Goal: Transaction & Acquisition: Purchase product/service

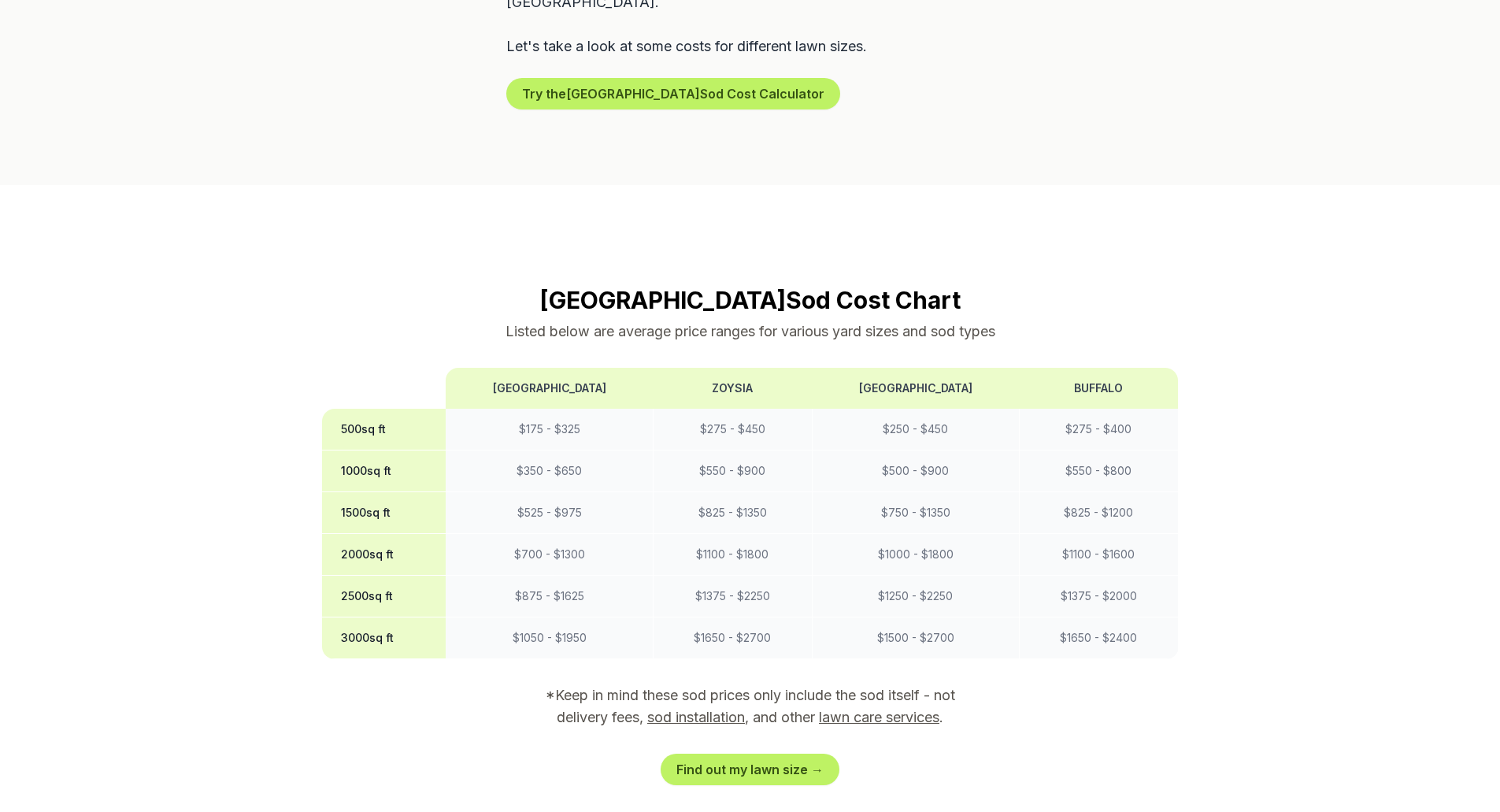
scroll to position [1102, 0]
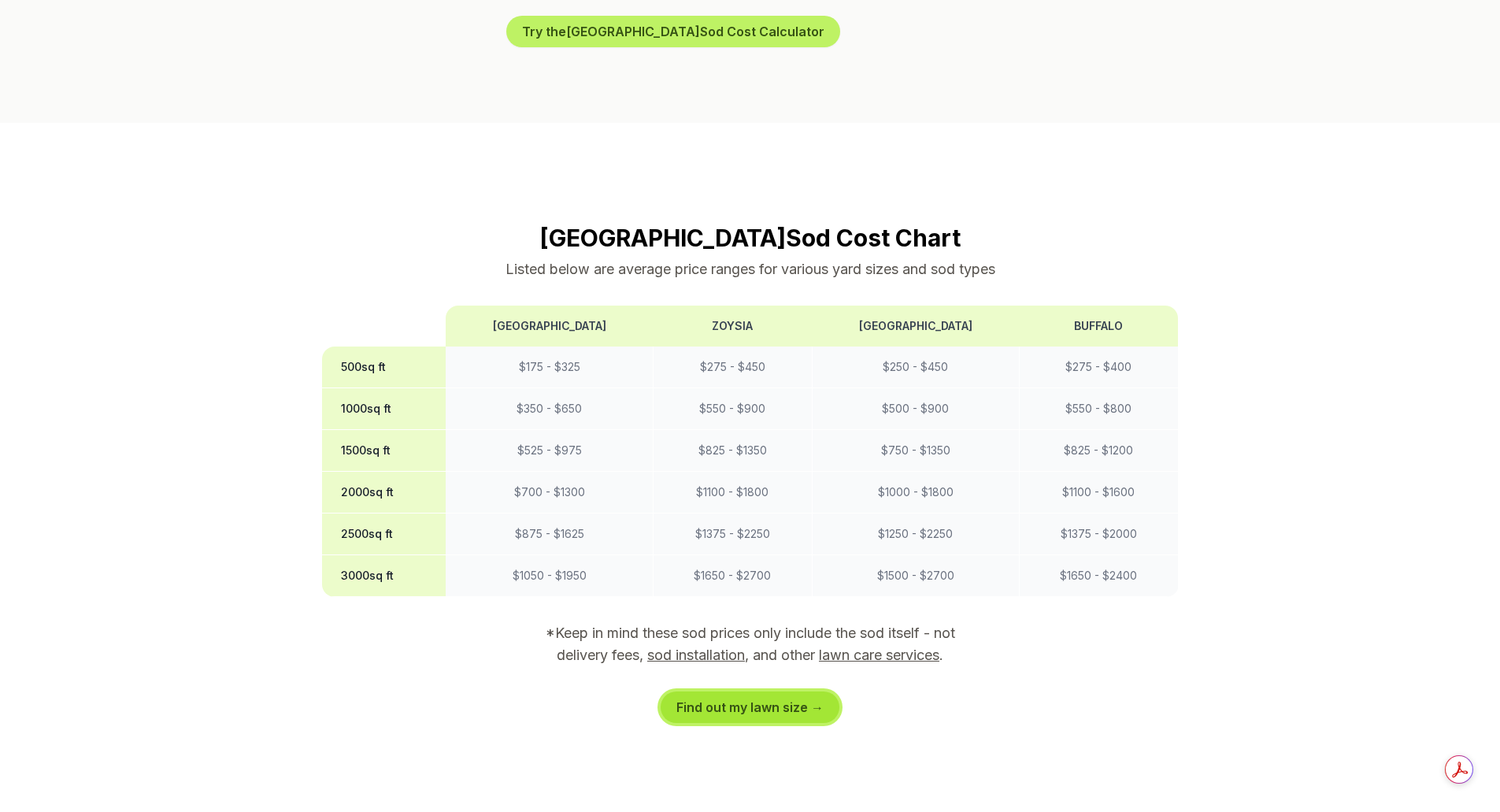
click at [753, 691] on link "Find out my lawn size →" at bounding box center [750, 707] width 179 height 31
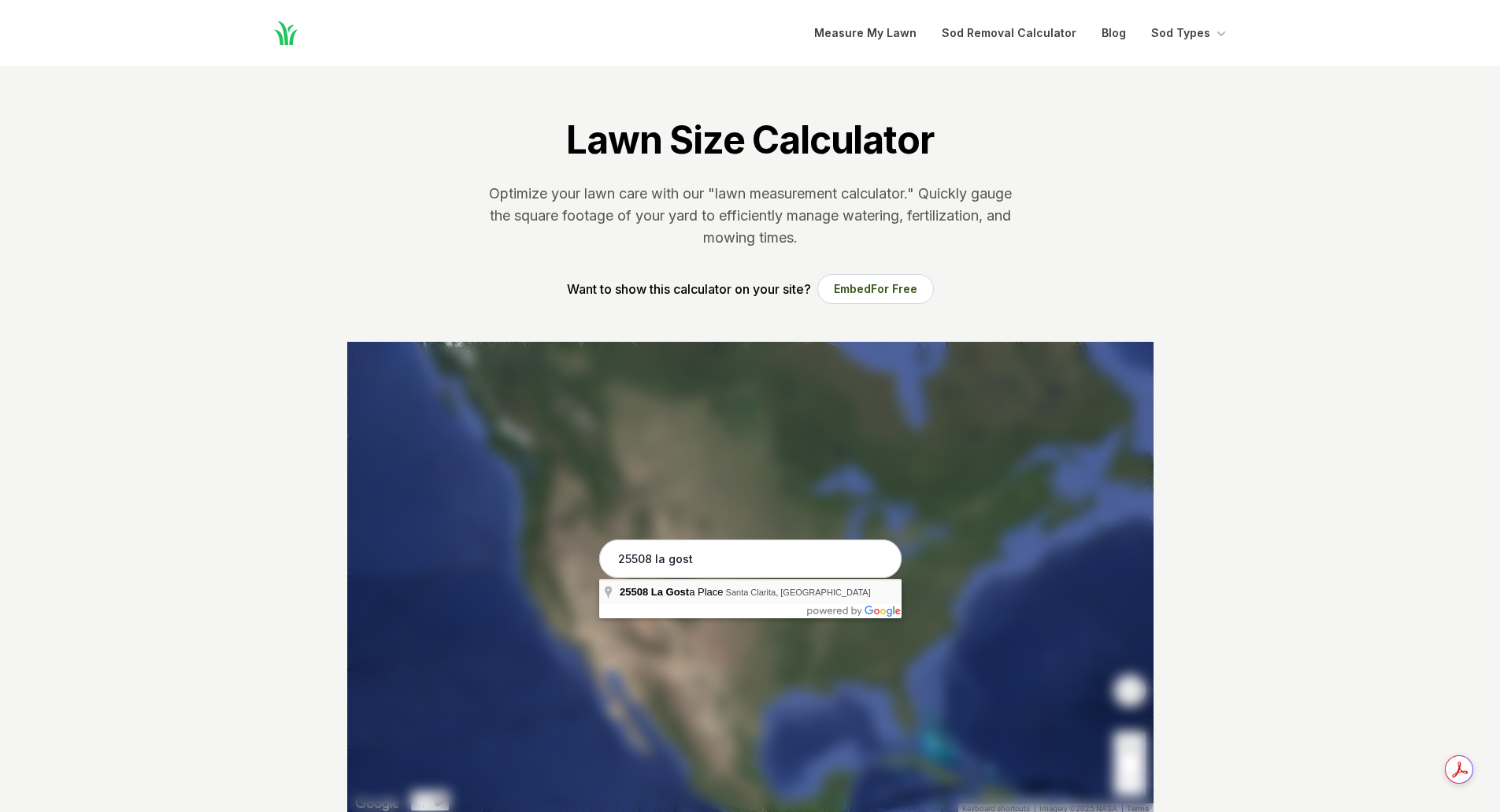
type input "[STREET_ADDRESS]"
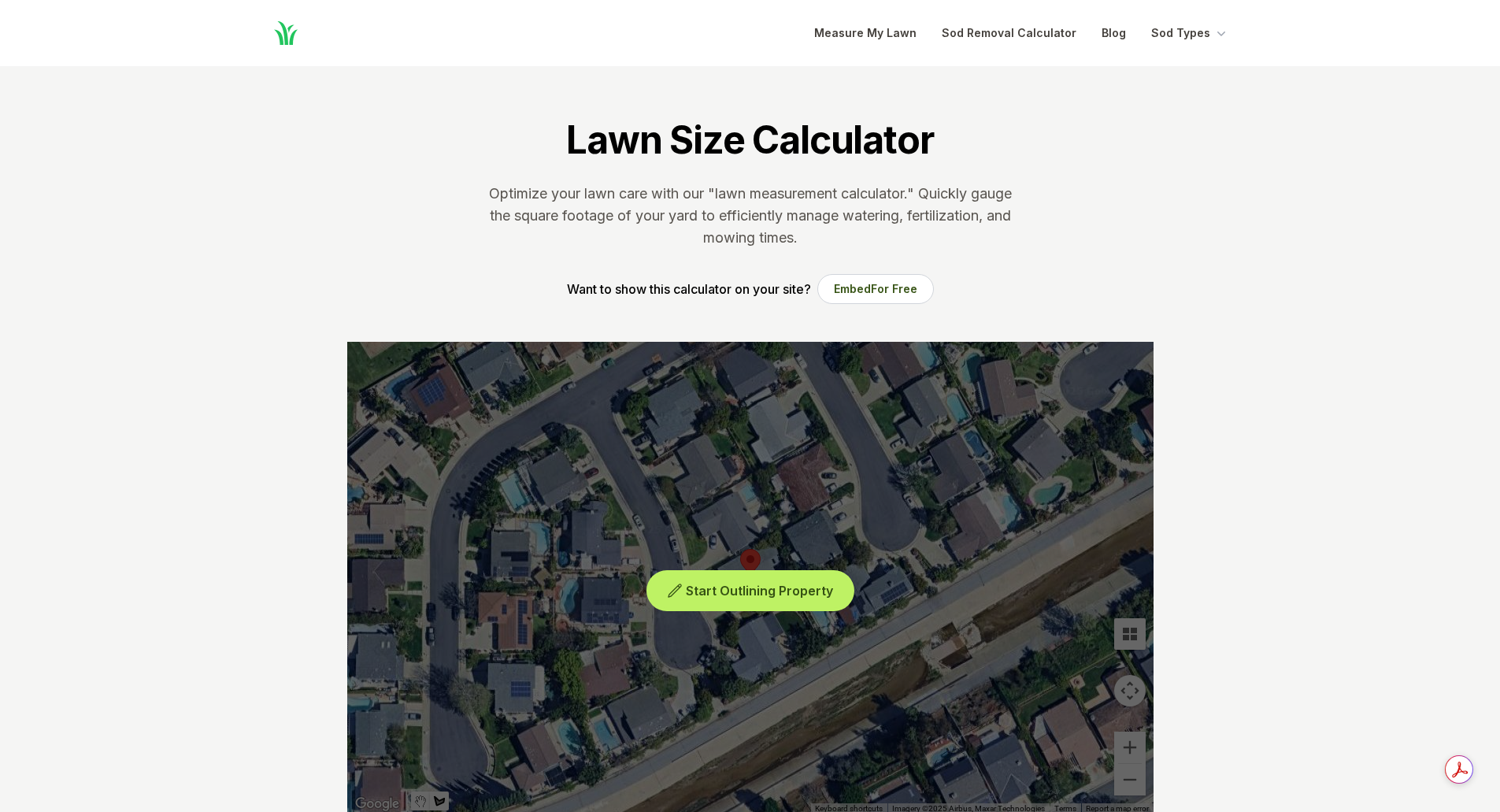
click at [754, 594] on span "Start Outlining Property" at bounding box center [760, 591] width 148 height 16
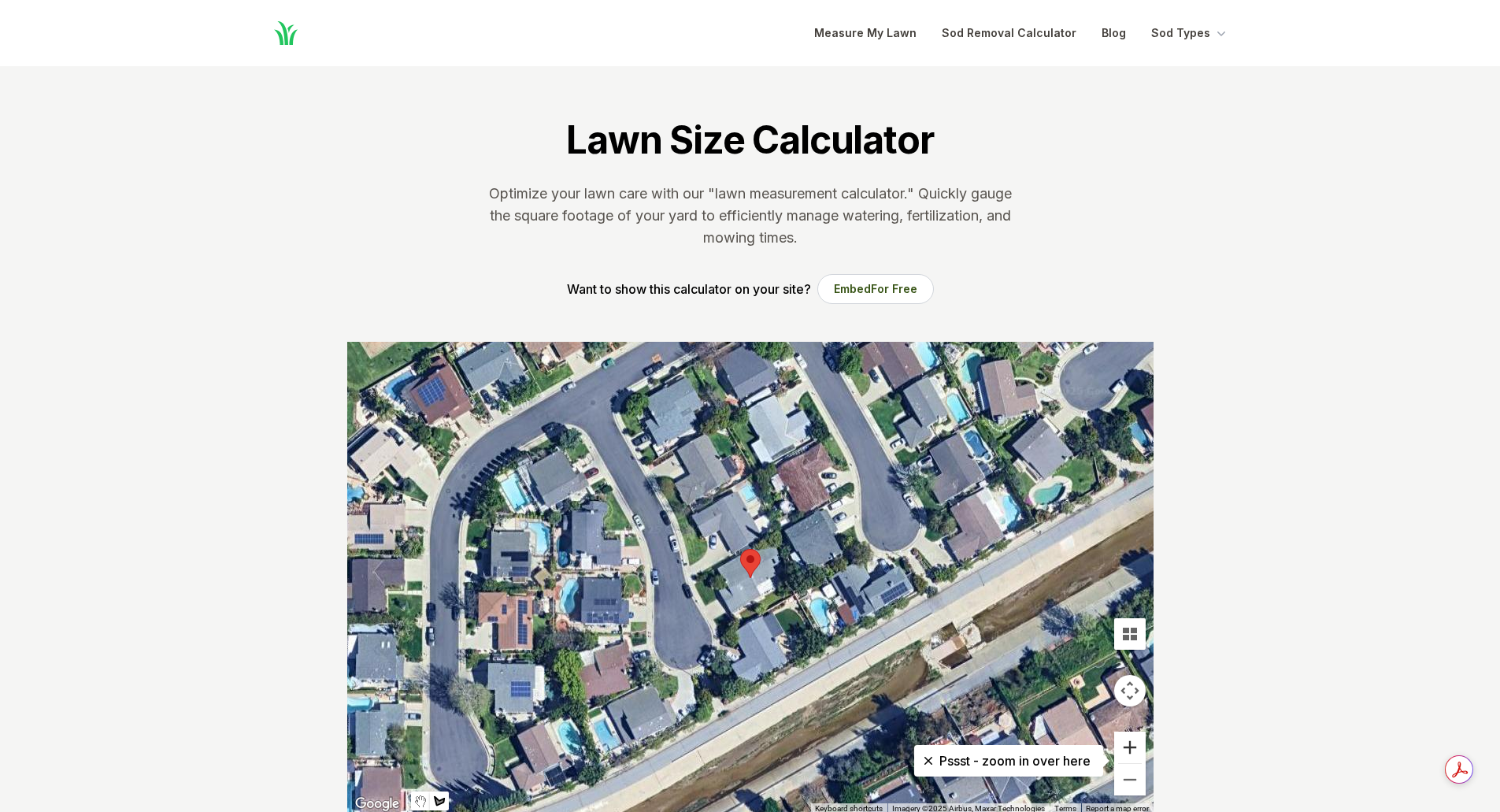
click at [1131, 745] on button "Zoom in" at bounding box center [1130, 747] width 31 height 31
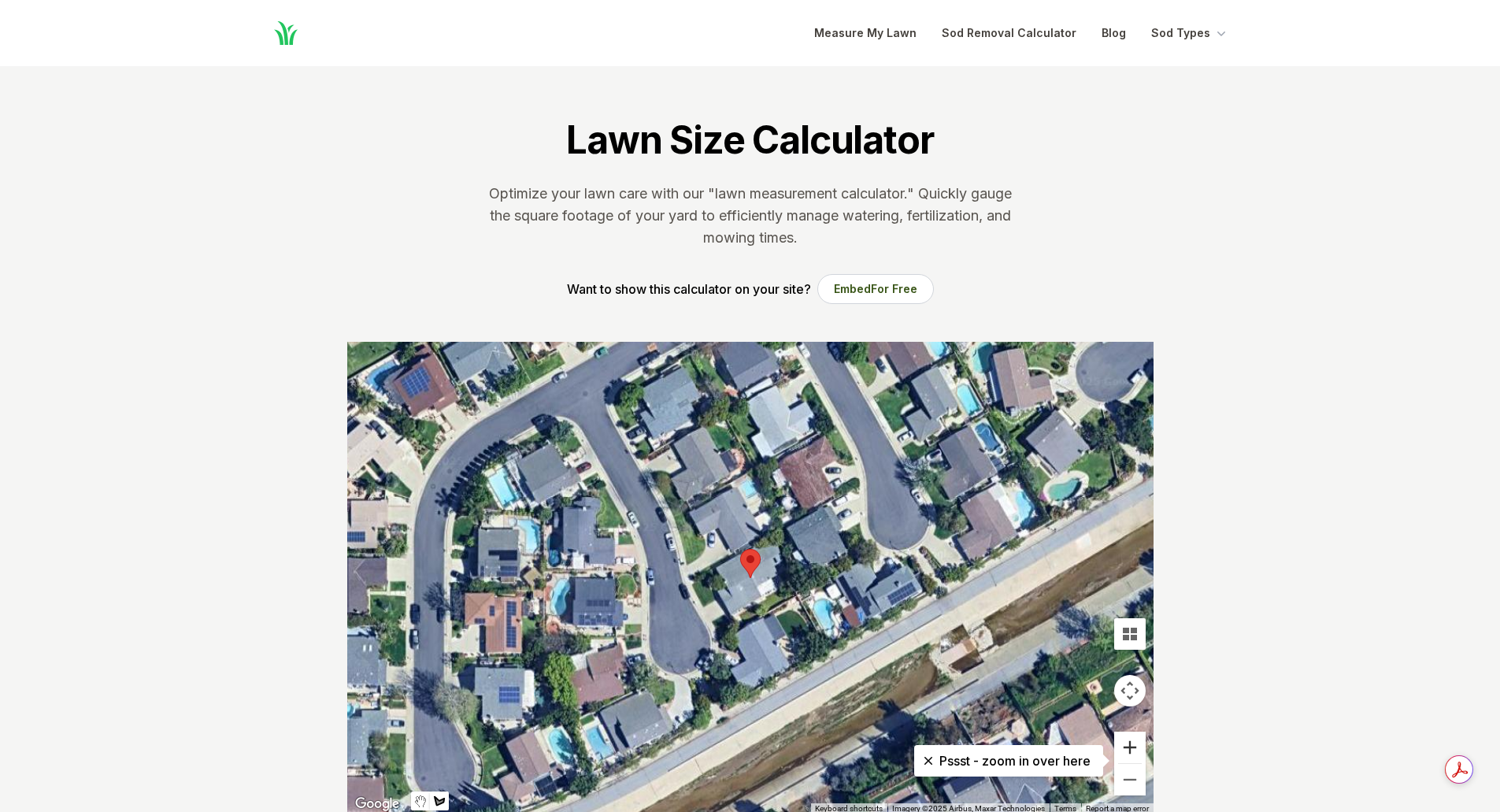
click at [1131, 745] on button "Zoom in" at bounding box center [1130, 747] width 31 height 31
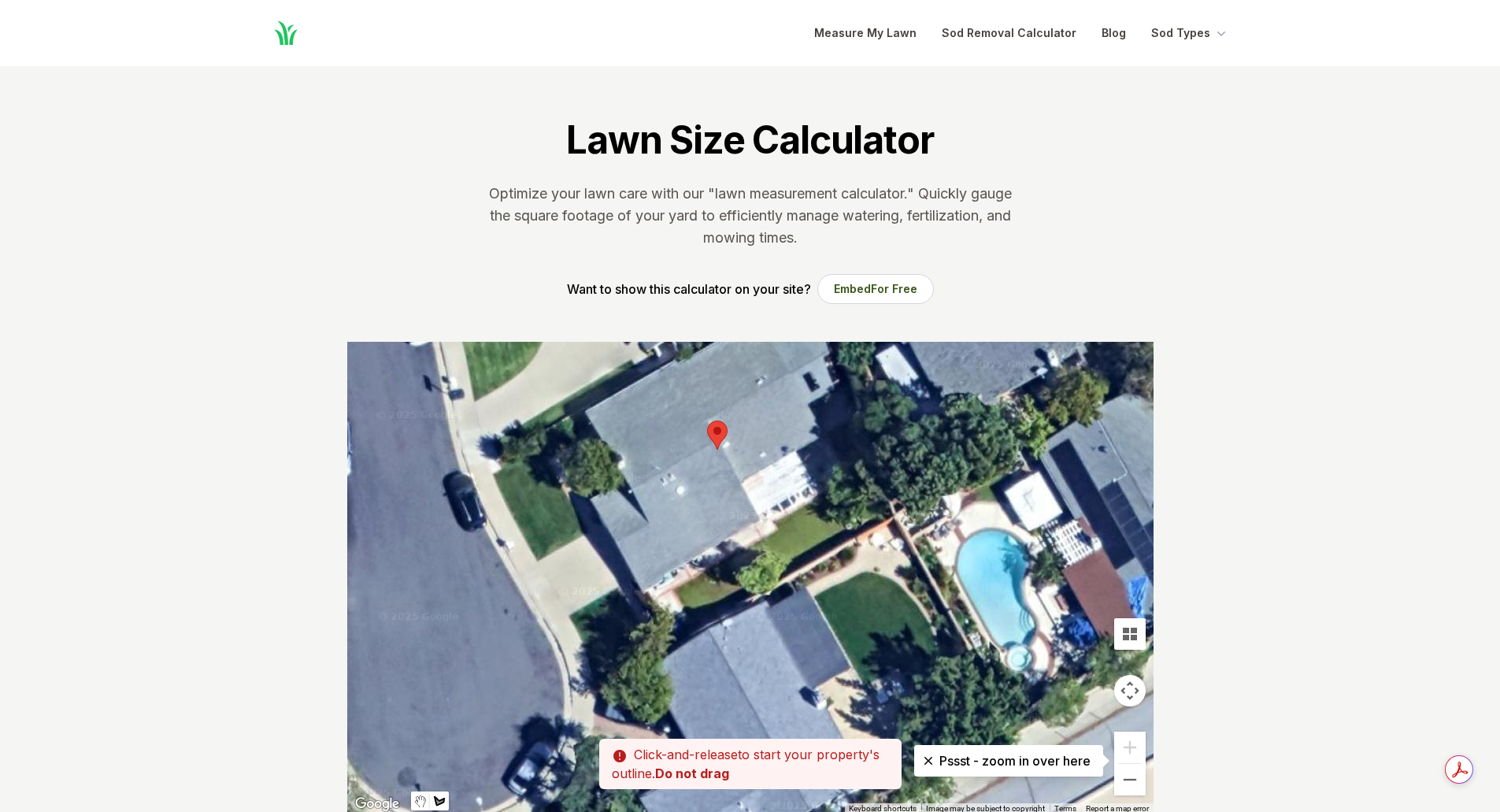
drag, startPoint x: 708, startPoint y: 713, endPoint x: 675, endPoint y: 588, distance: 129.3
click at [675, 588] on div at bounding box center [750, 578] width 806 height 472
click at [673, 591] on div at bounding box center [750, 578] width 806 height 472
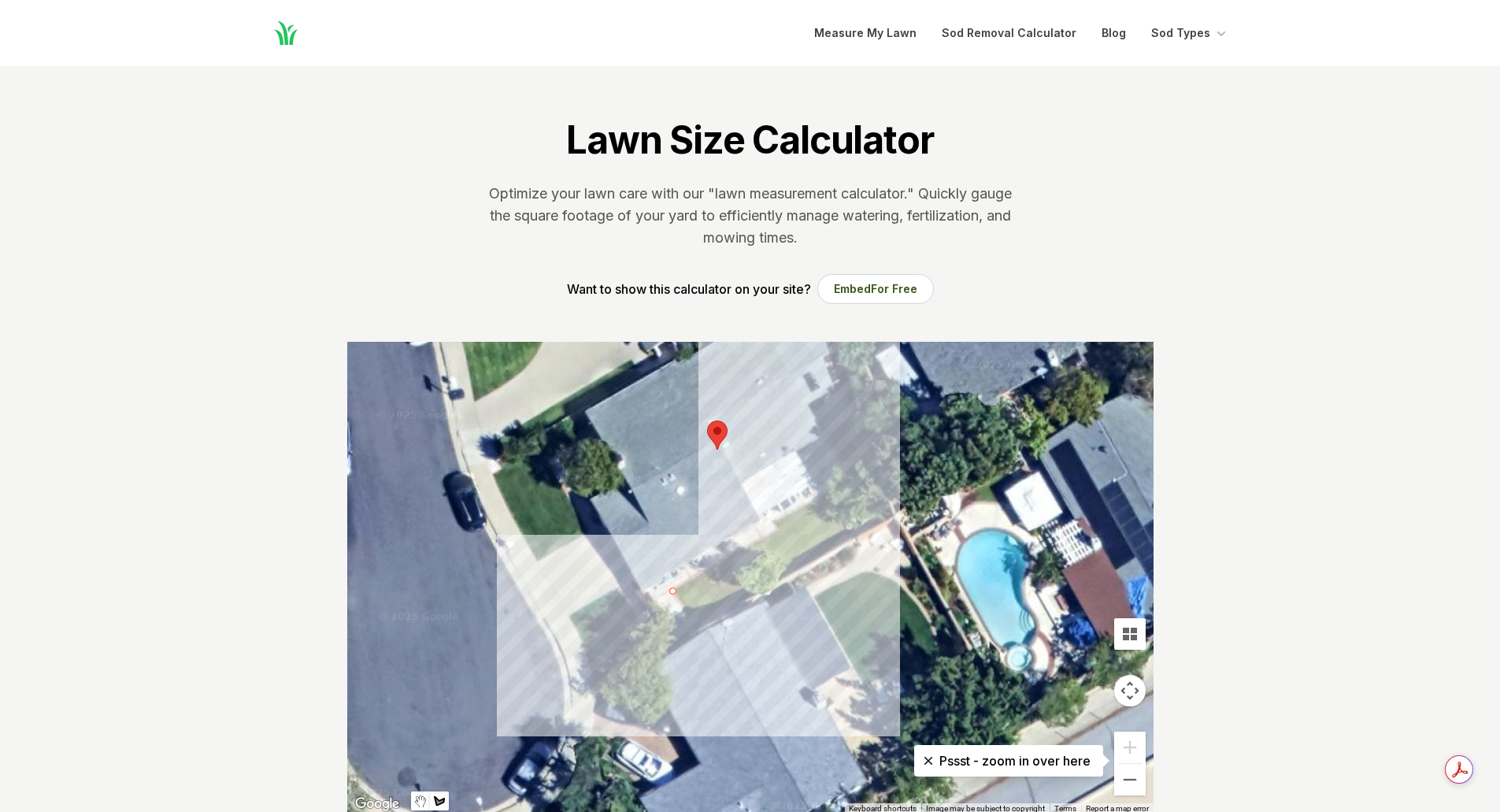
click at [780, 532] on div at bounding box center [750, 578] width 806 height 472
click at [773, 523] on div at bounding box center [750, 578] width 806 height 472
click at [862, 477] on div at bounding box center [750, 578] width 806 height 472
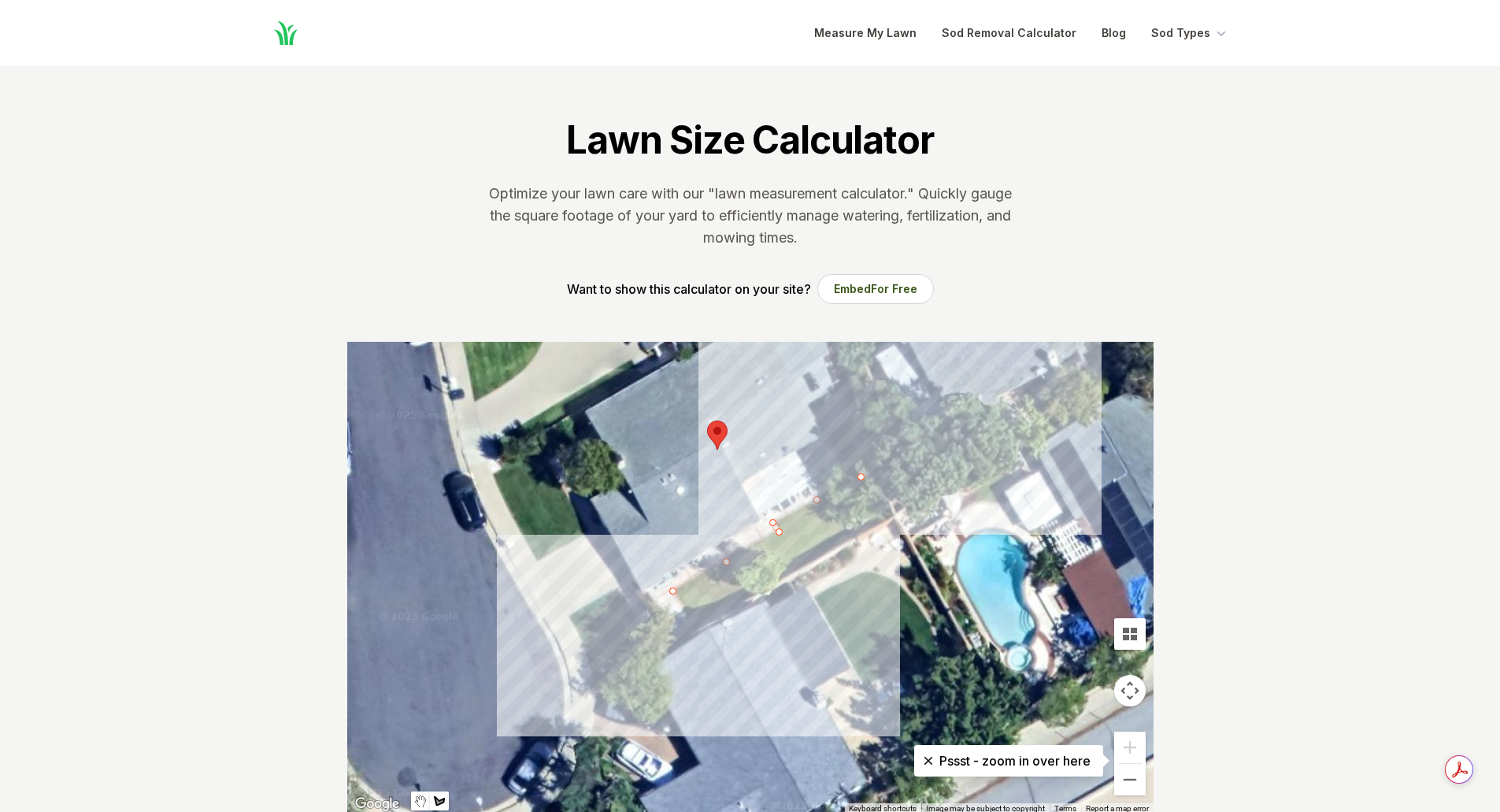
click at [888, 514] on div at bounding box center [750, 578] width 806 height 472
click at [697, 624] on div at bounding box center [750, 578] width 806 height 472
click at [672, 591] on div at bounding box center [750, 578] width 806 height 472
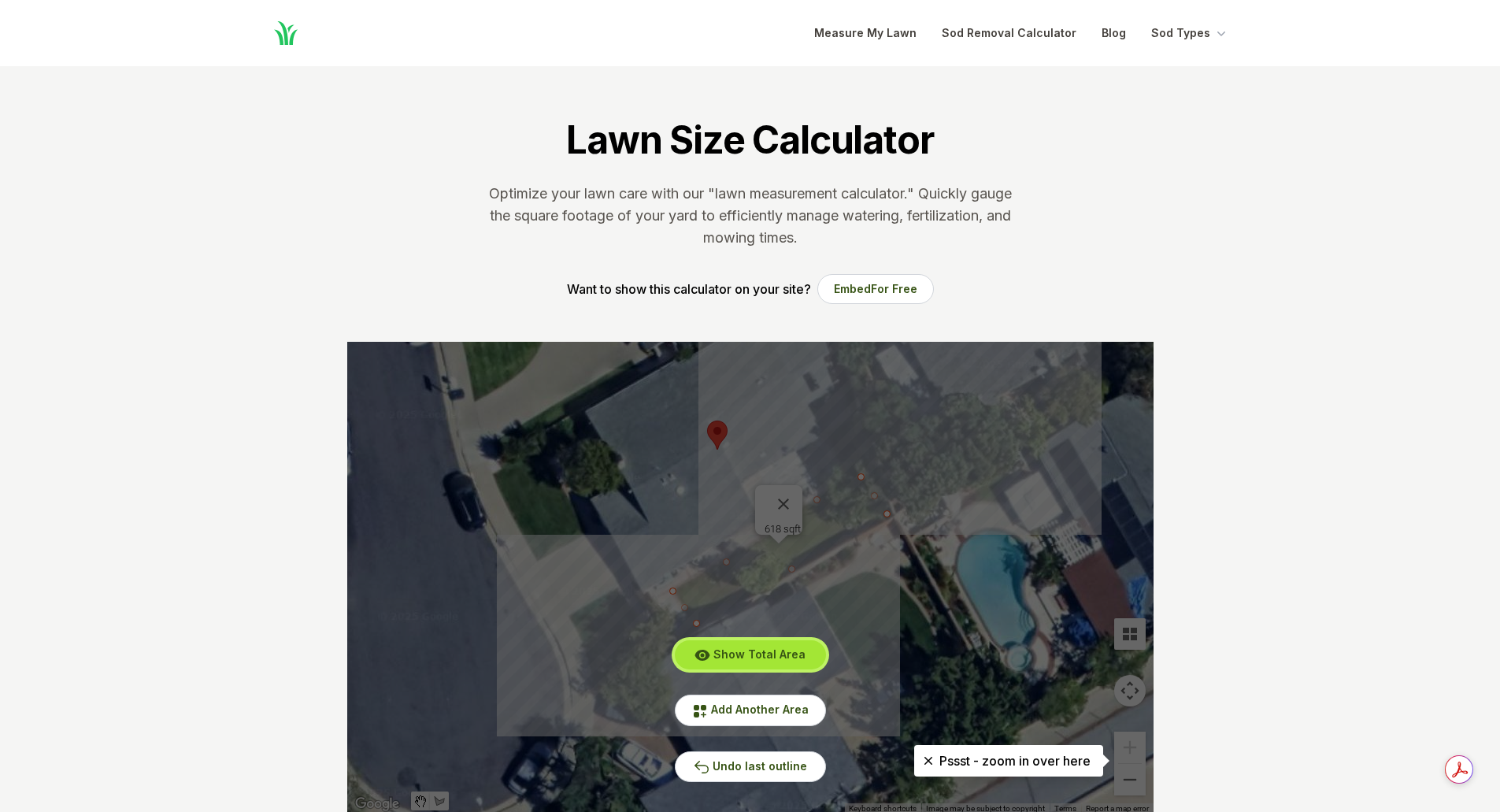
click at [762, 657] on span "Show Total Area" at bounding box center [759, 653] width 92 height 13
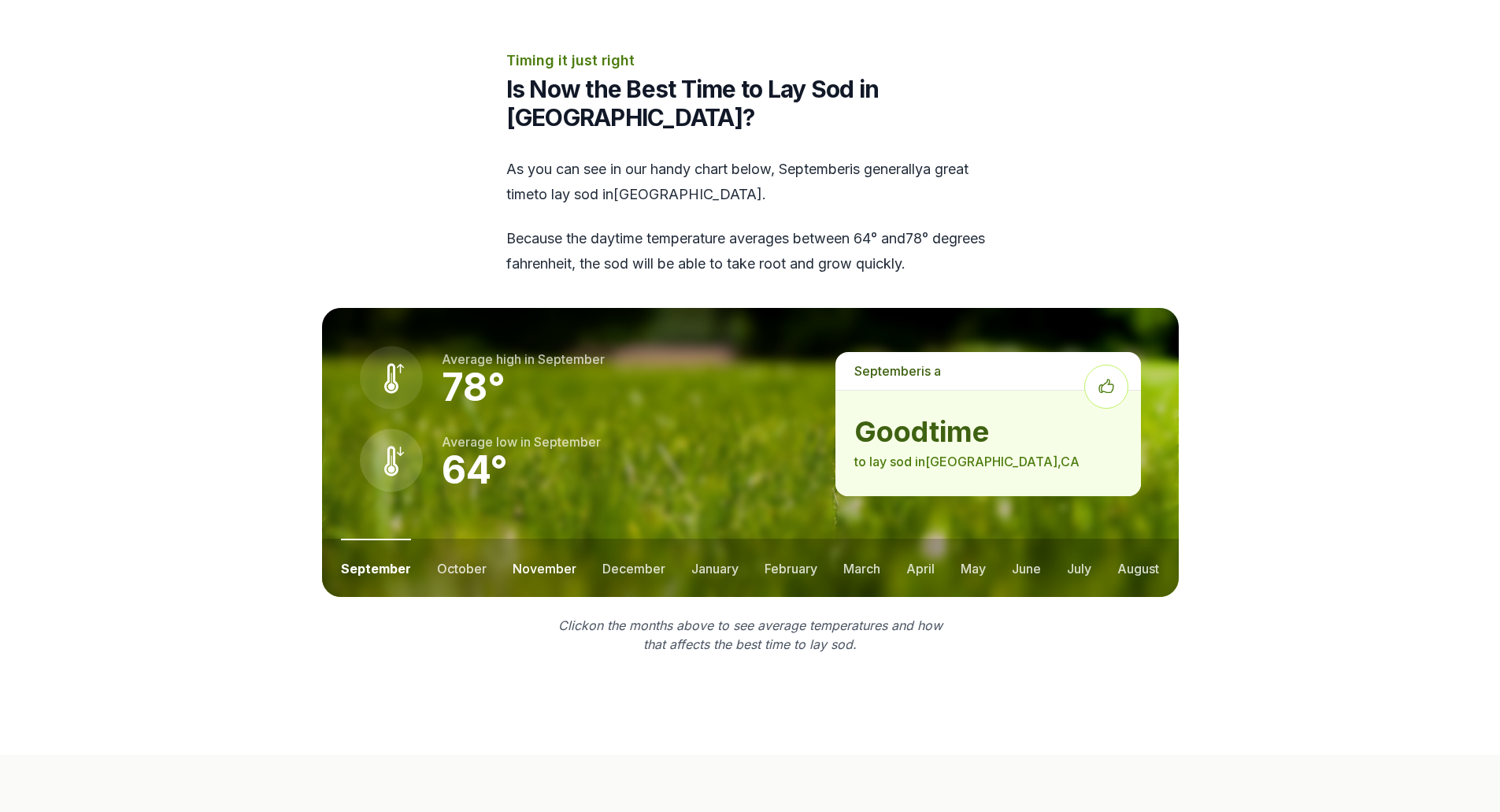
scroll to position [1890, 0]
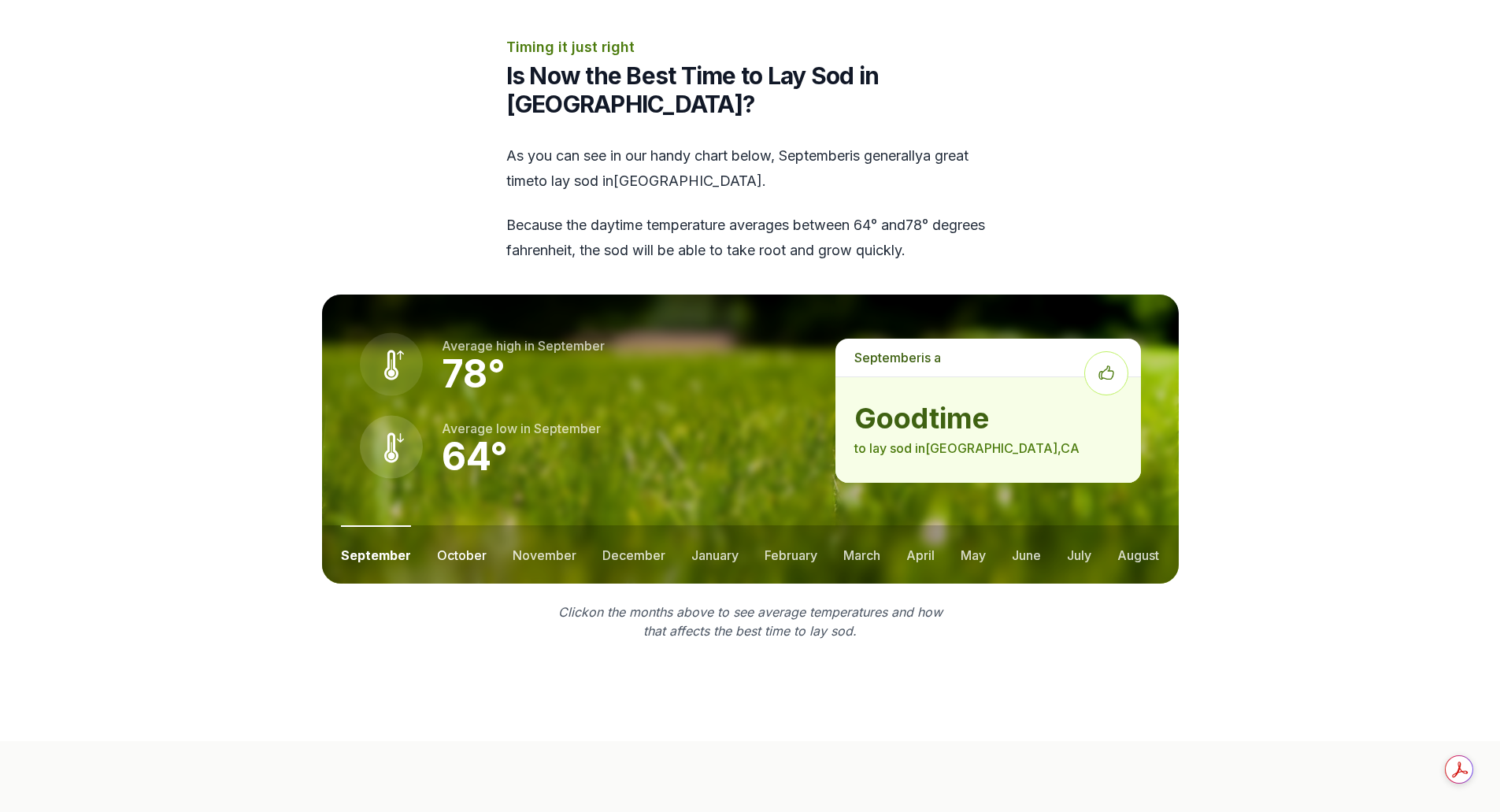
click at [453, 531] on button "october" at bounding box center [461, 554] width 50 height 58
click at [537, 525] on button "november" at bounding box center [544, 554] width 63 height 58
click at [630, 525] on button "december" at bounding box center [632, 554] width 63 height 58
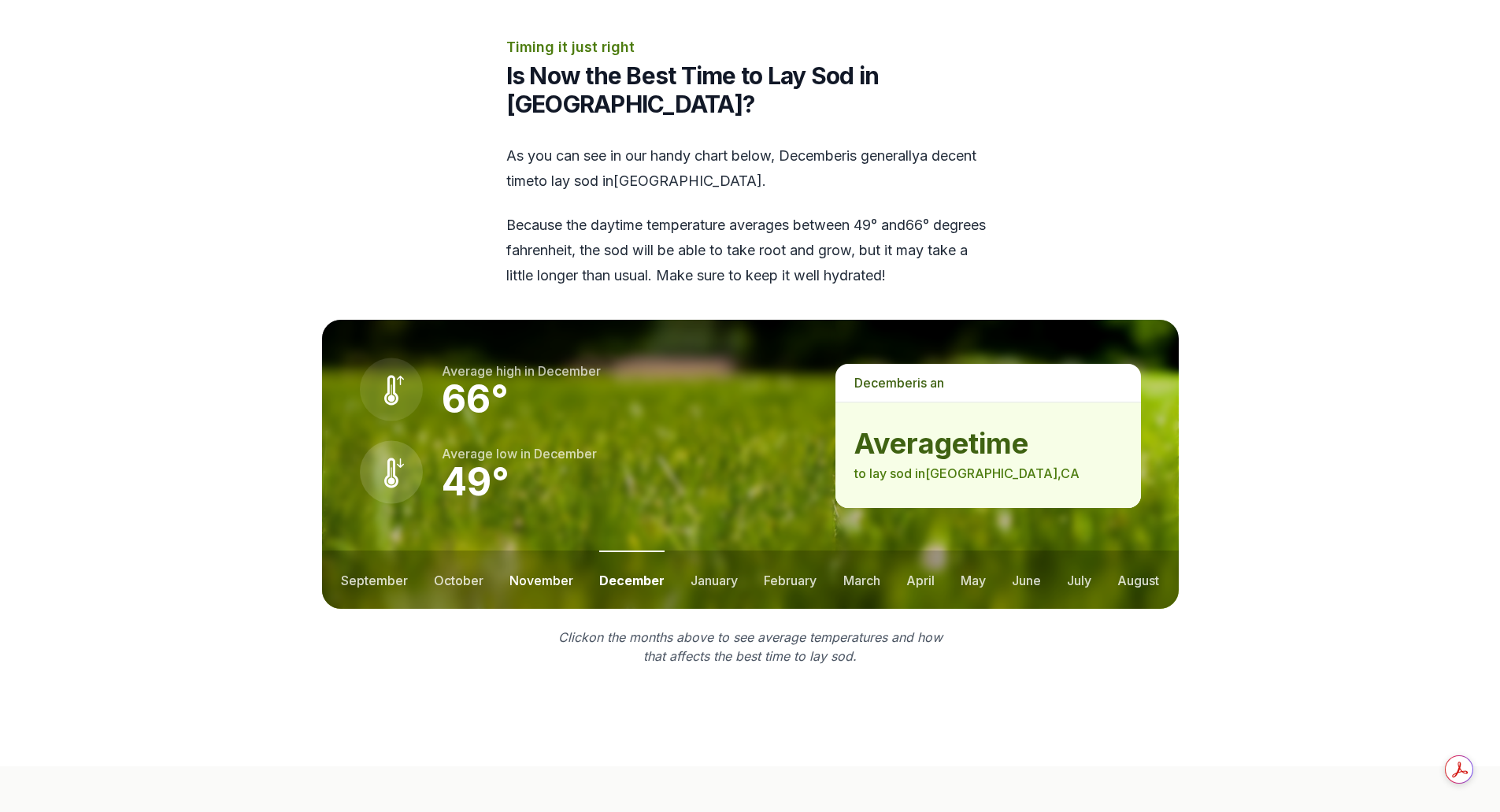
drag, startPoint x: 566, startPoint y: 545, endPoint x: 558, endPoint y: 545, distance: 8.0
click at [566, 551] on button "november" at bounding box center [541, 579] width 63 height 58
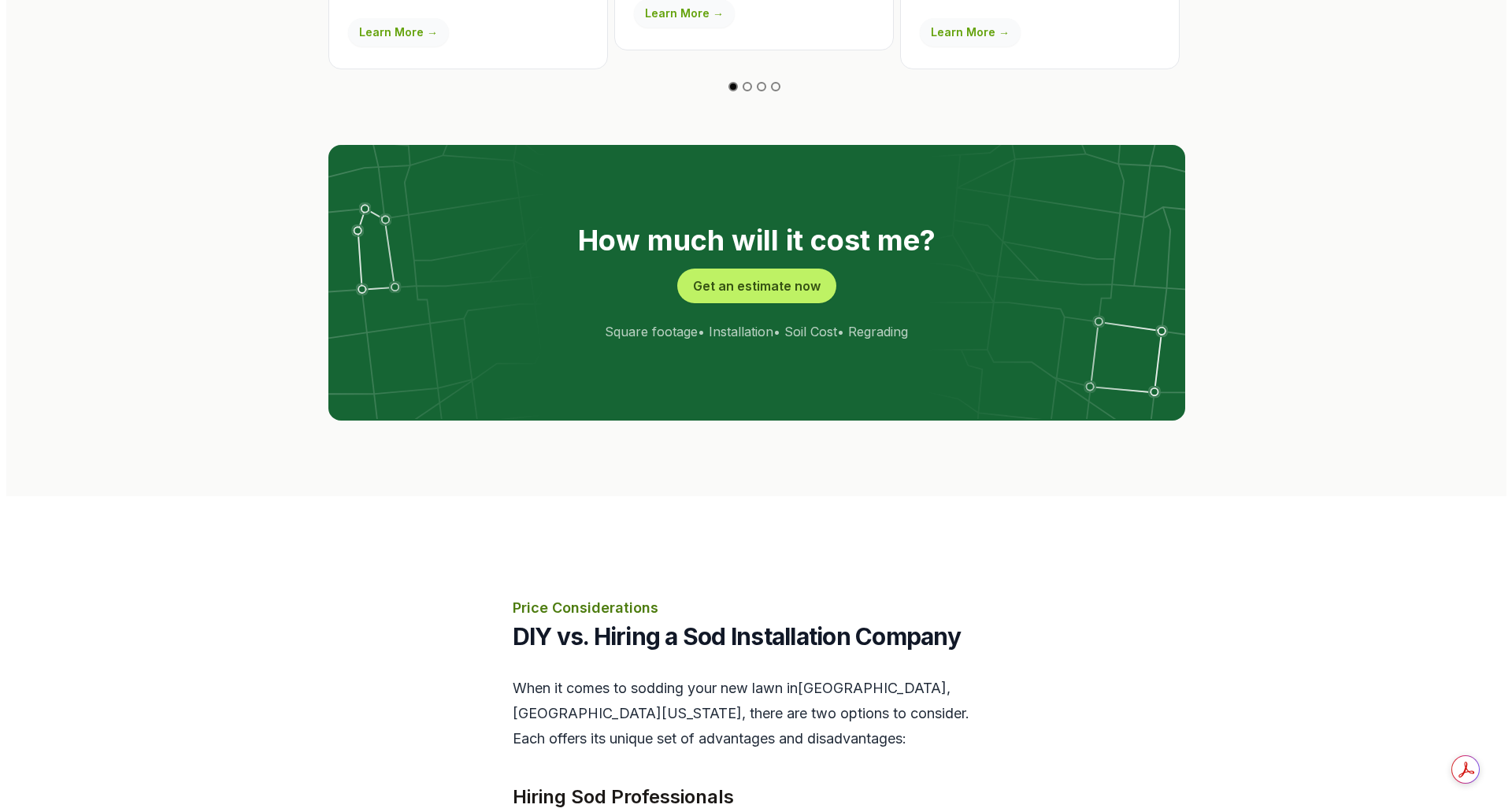
scroll to position [2992, 0]
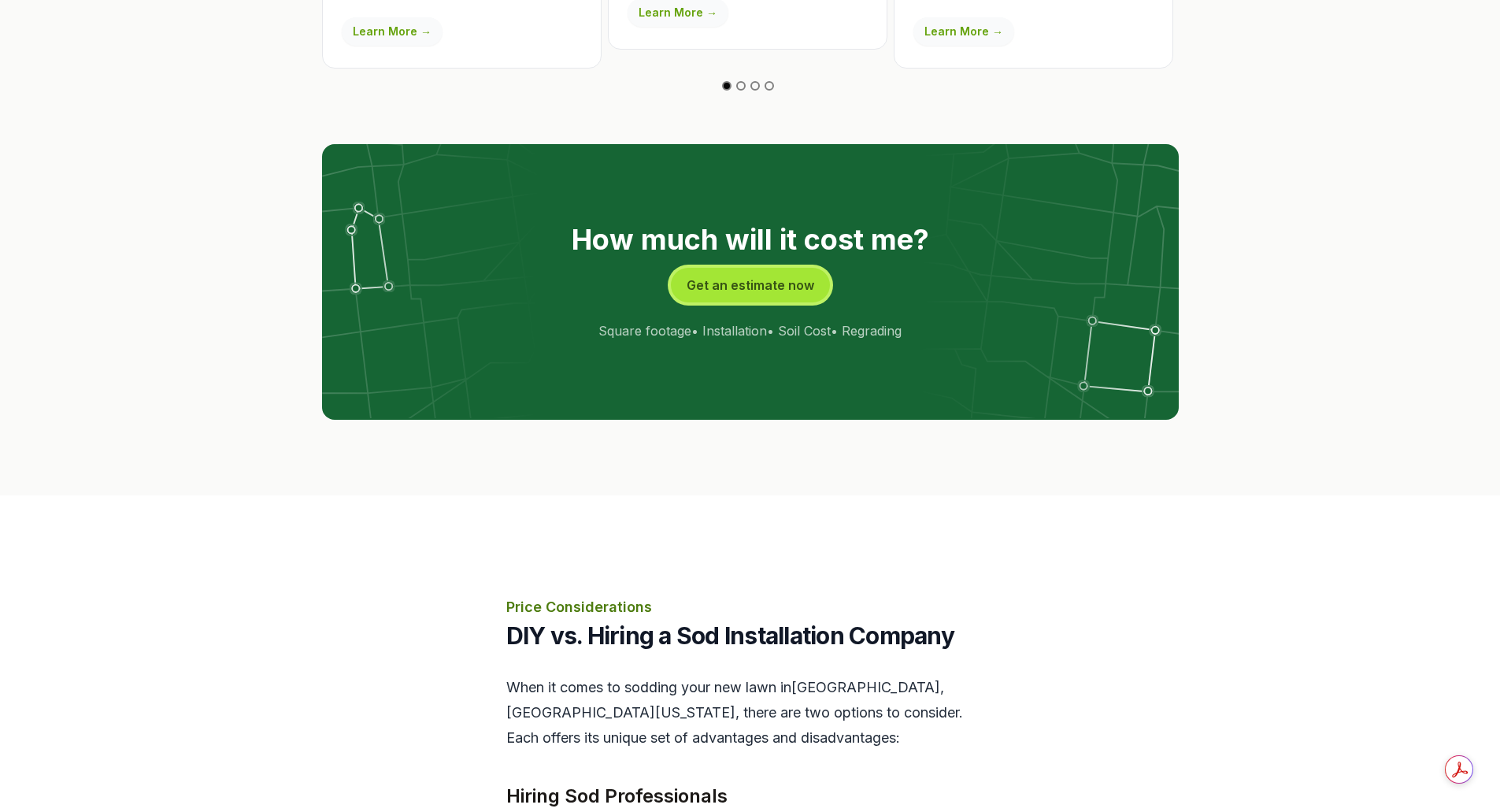
click at [772, 267] on button "Get an estimate now" at bounding box center [750, 285] width 159 height 35
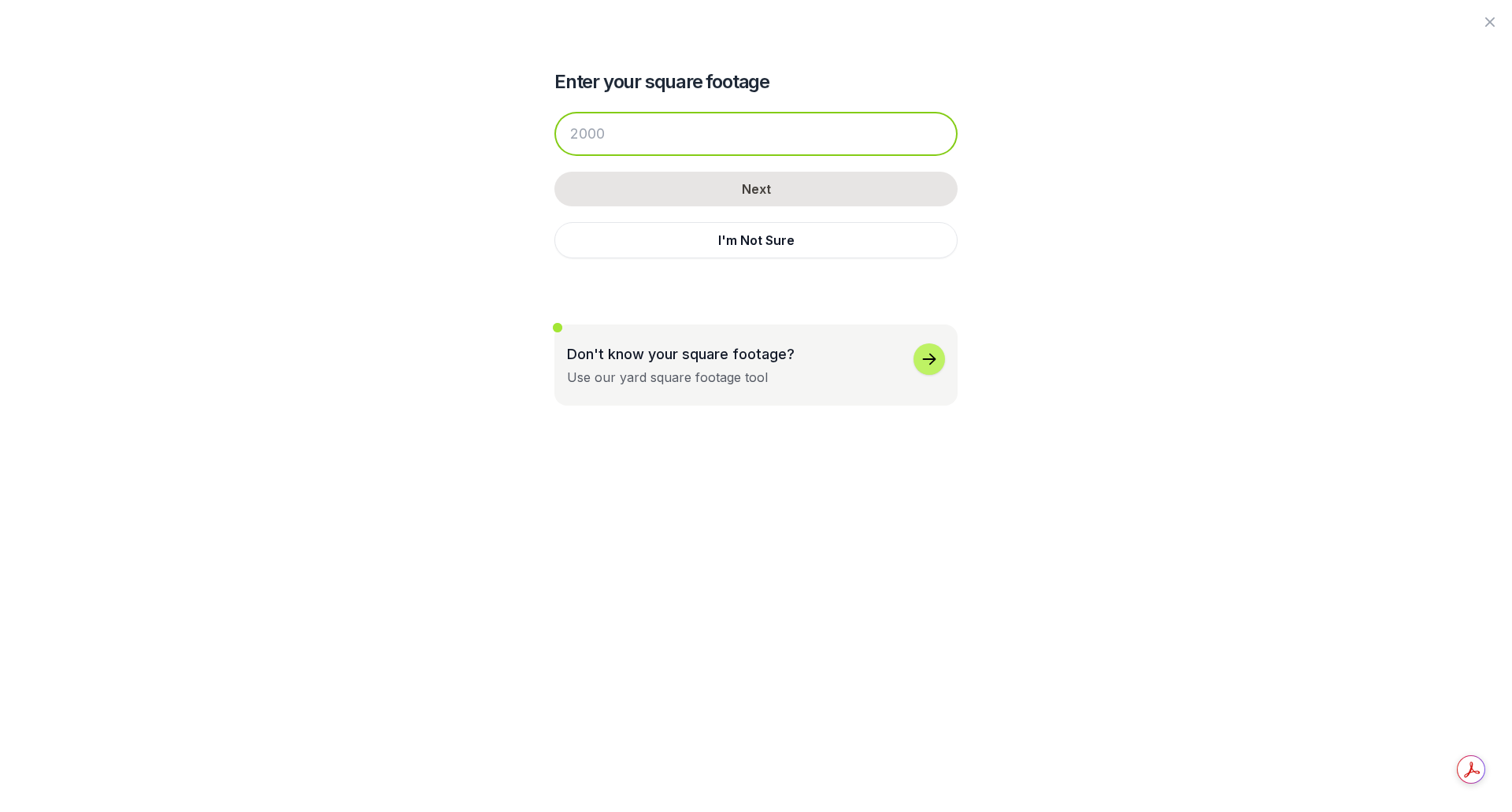
click at [741, 141] on input "number" at bounding box center [756, 134] width 403 height 44
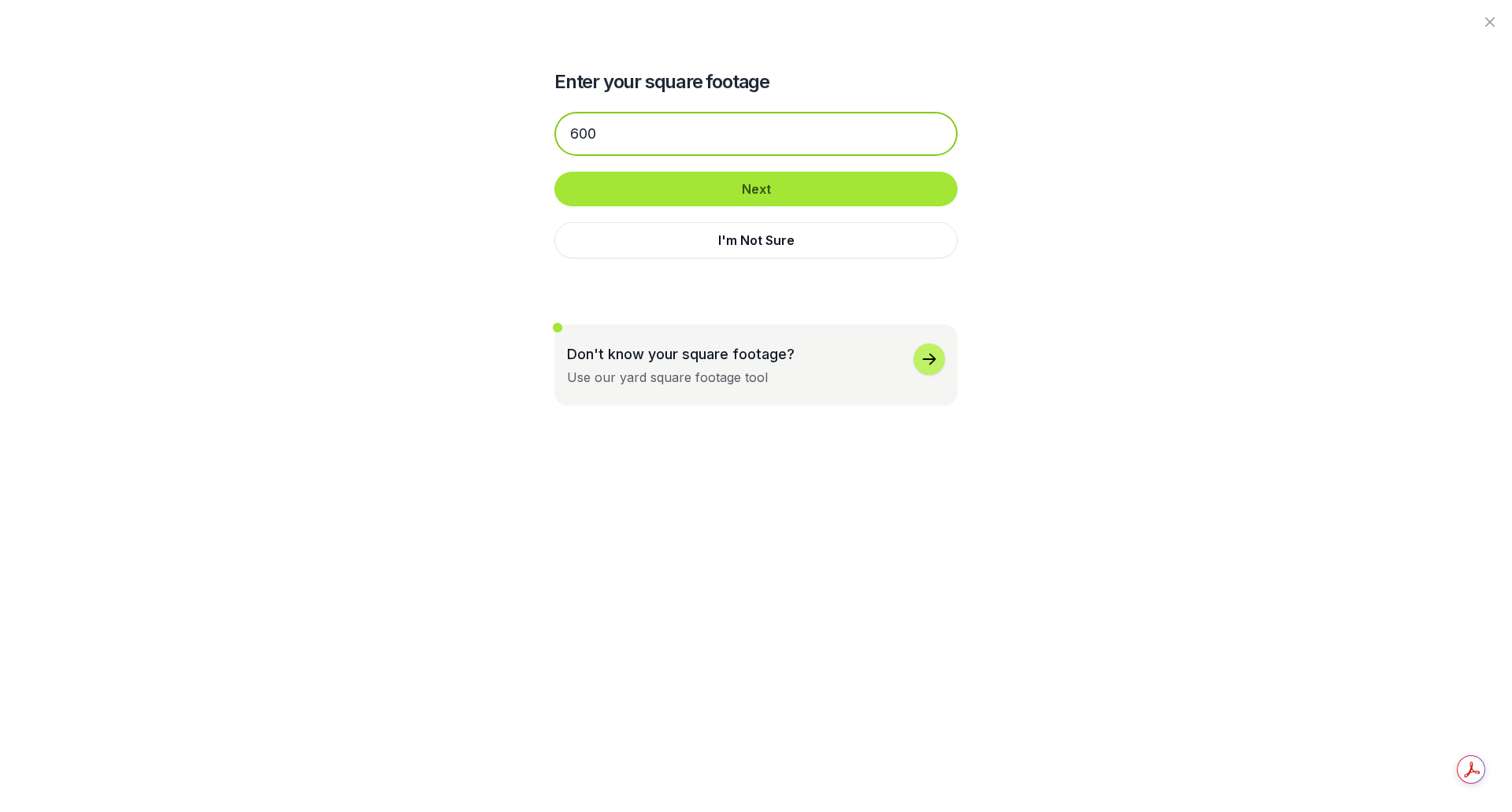
type input "600"
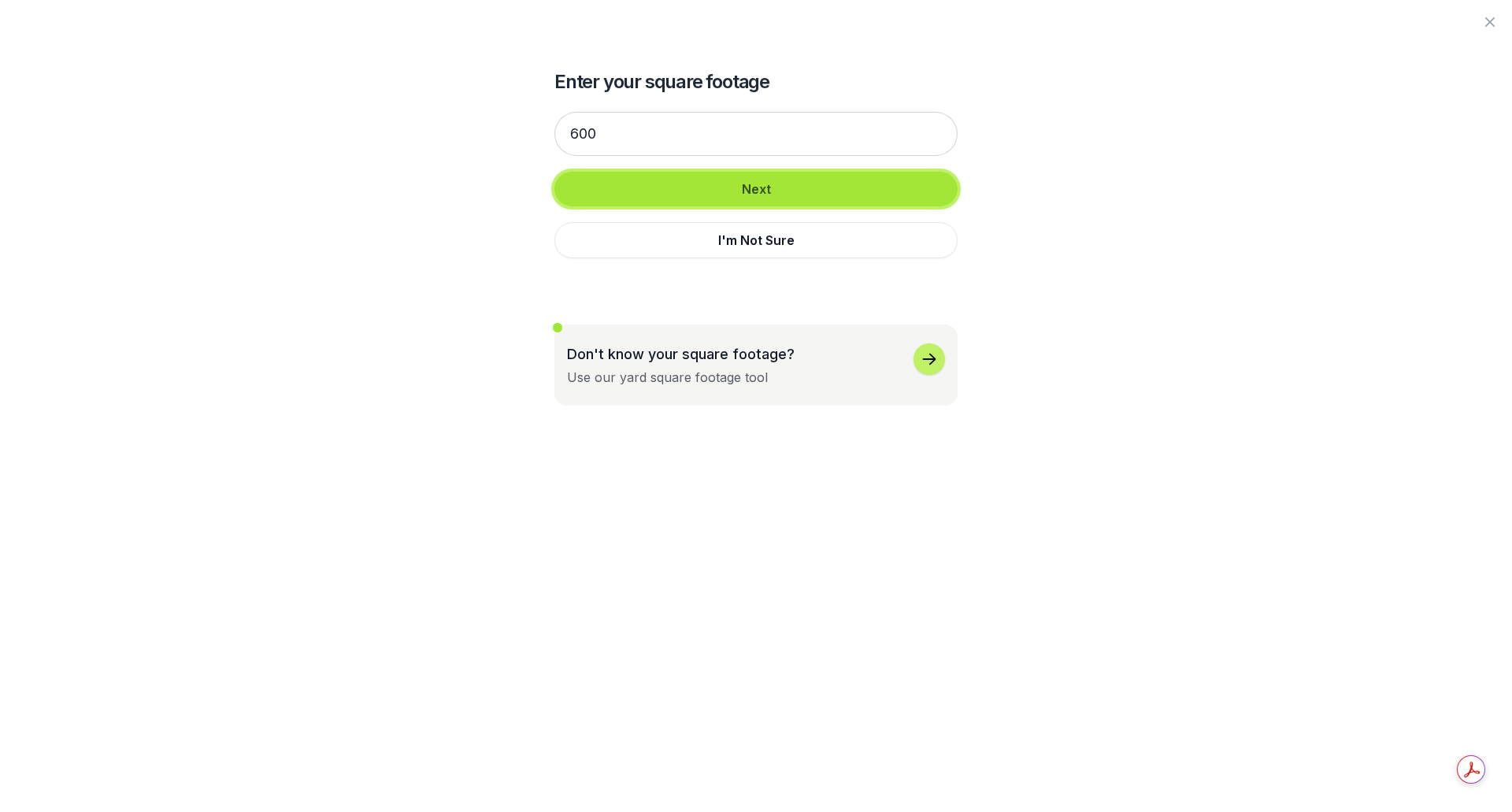
click at [766, 184] on button "Next" at bounding box center [756, 189] width 403 height 35
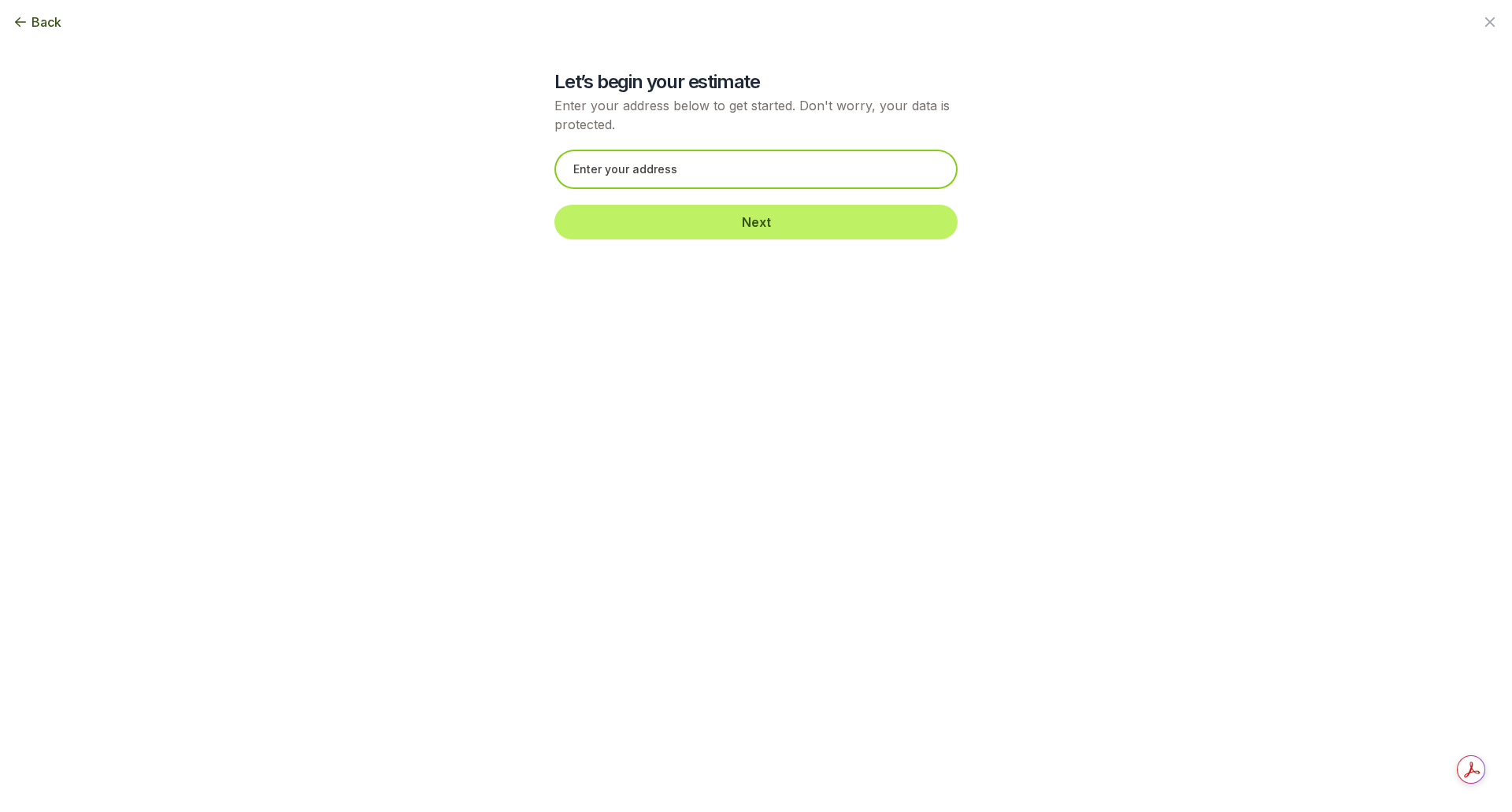
click at [758, 176] on input "text" at bounding box center [756, 168] width 403 height 39
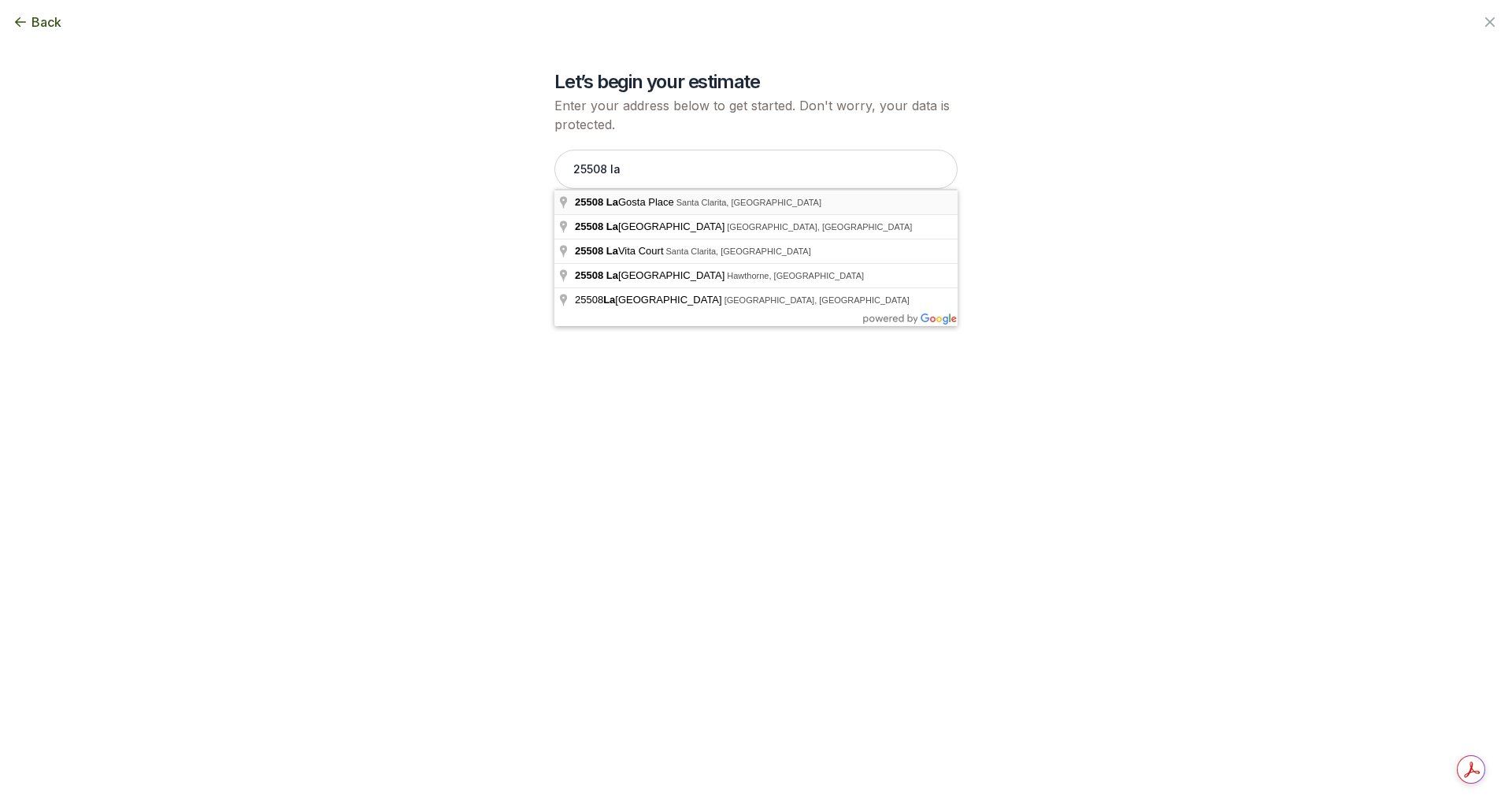
type input "[STREET_ADDRESS]"
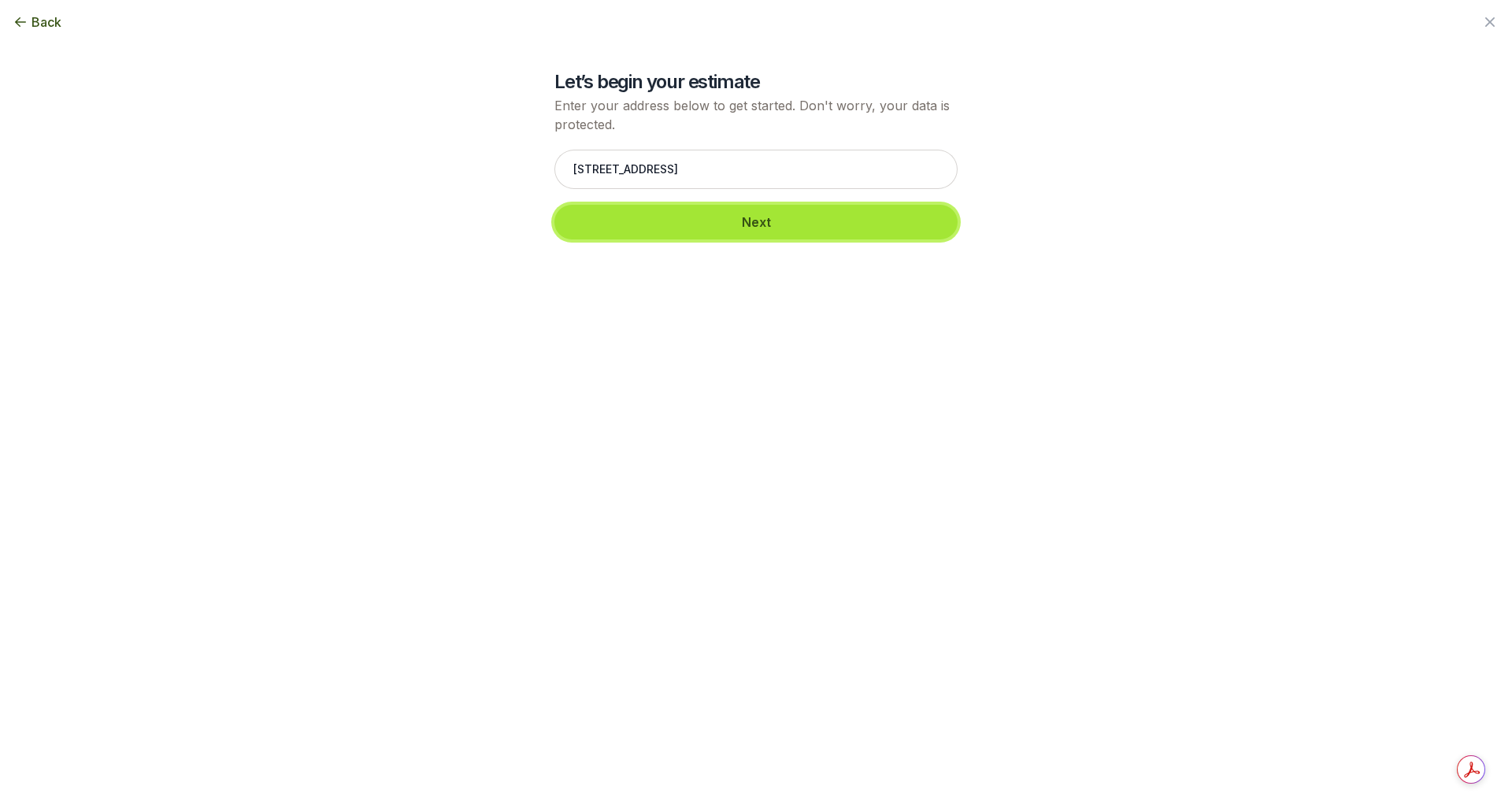
click at [744, 221] on button "Next" at bounding box center [756, 222] width 403 height 35
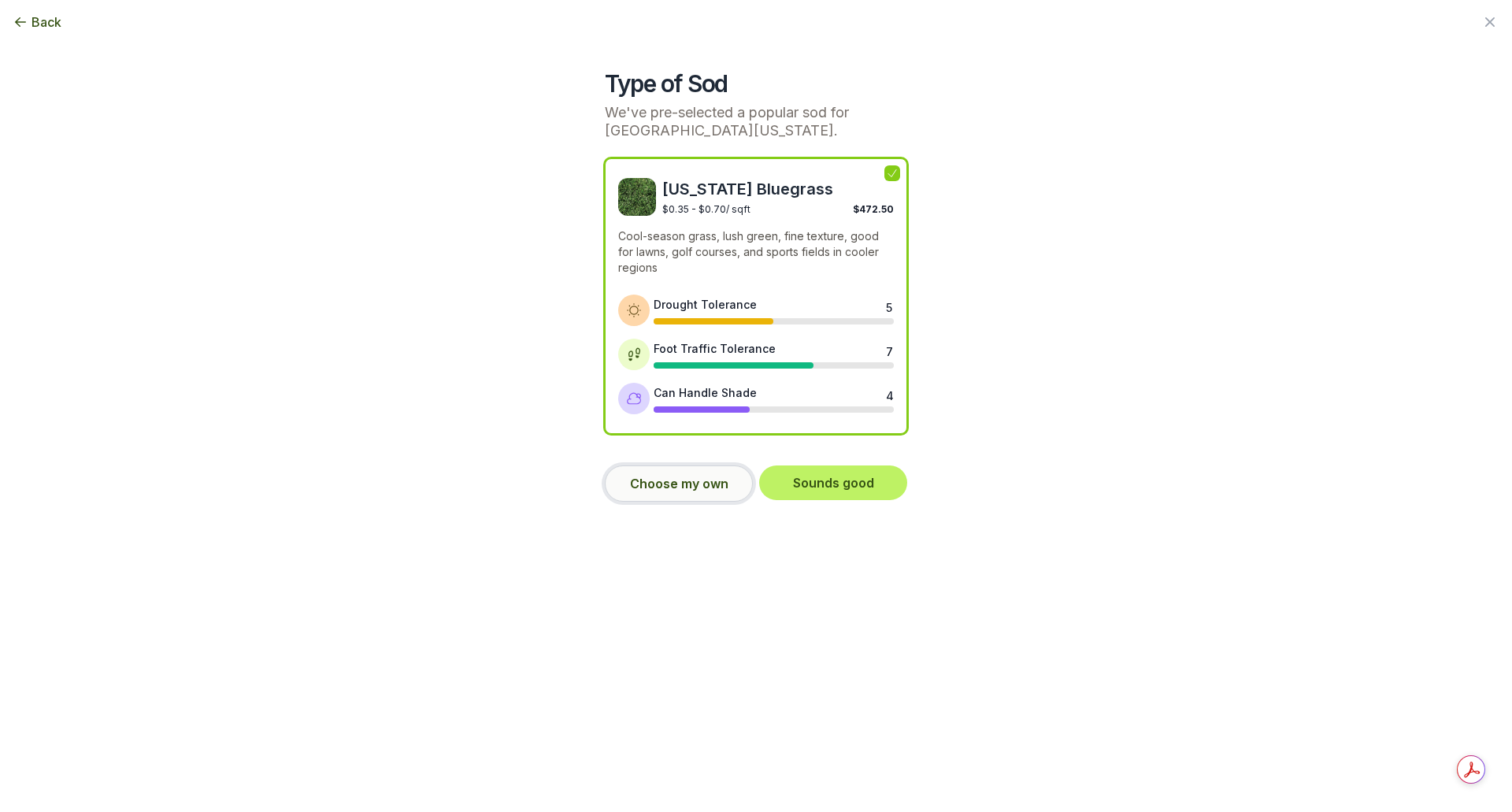
click at [700, 474] on button "Choose my own" at bounding box center [678, 484] width 148 height 36
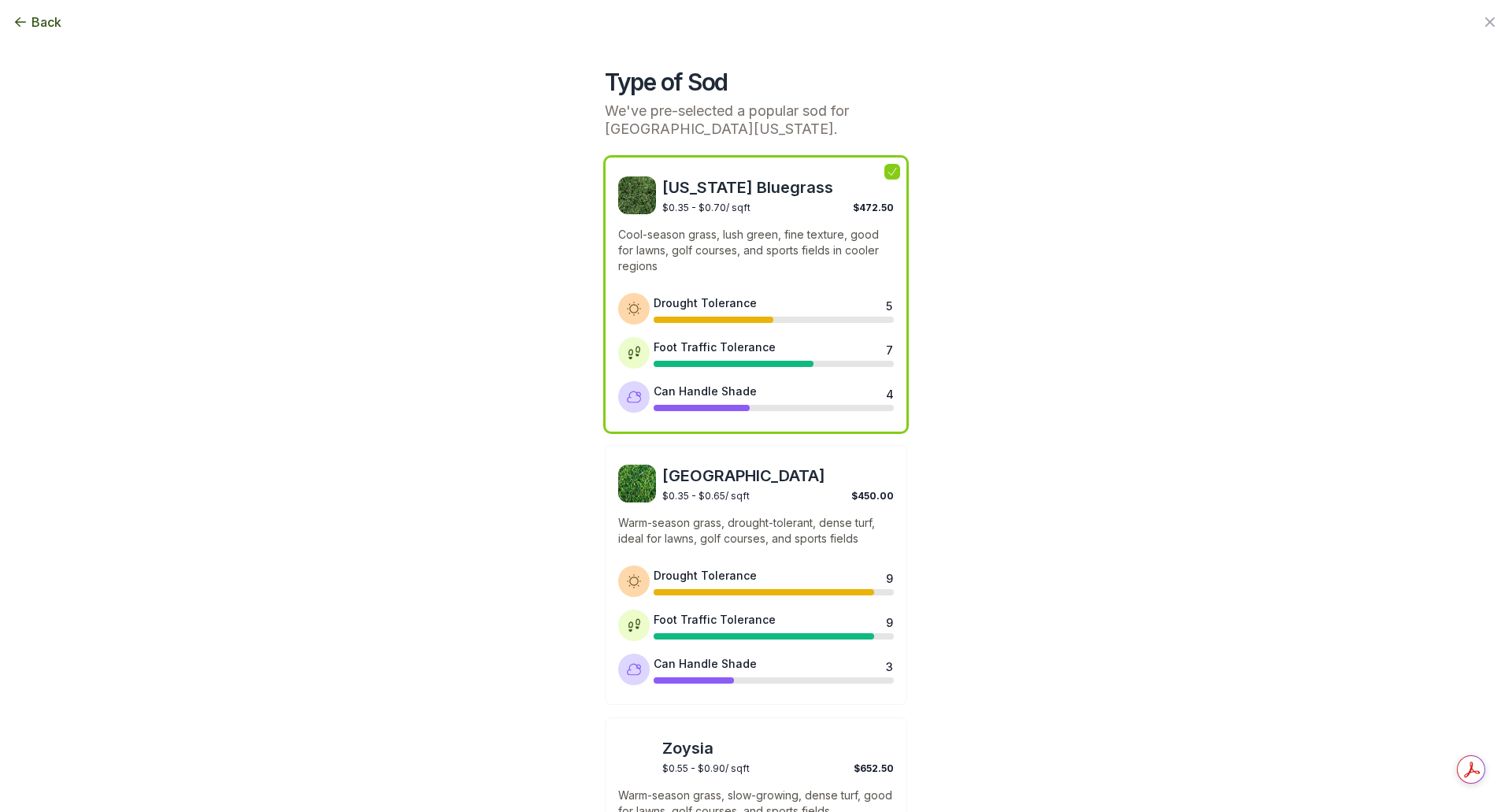
scroll to position [0, 0]
click at [731, 247] on p "Cool-season grass, lush green, fine texture, good for lawns, golf courses, and …" at bounding box center [756, 252] width 275 height 47
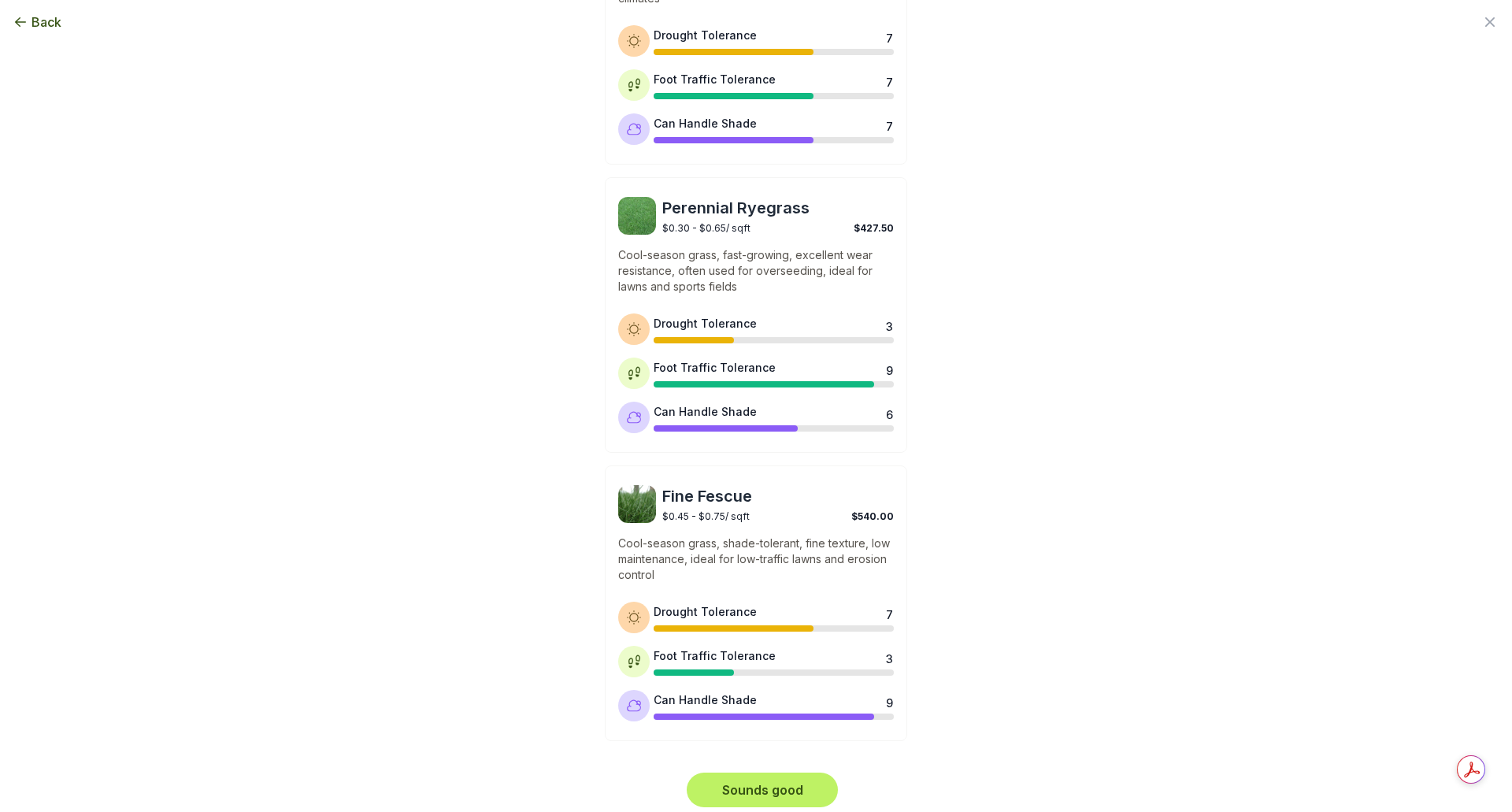
scroll to position [1110, 0]
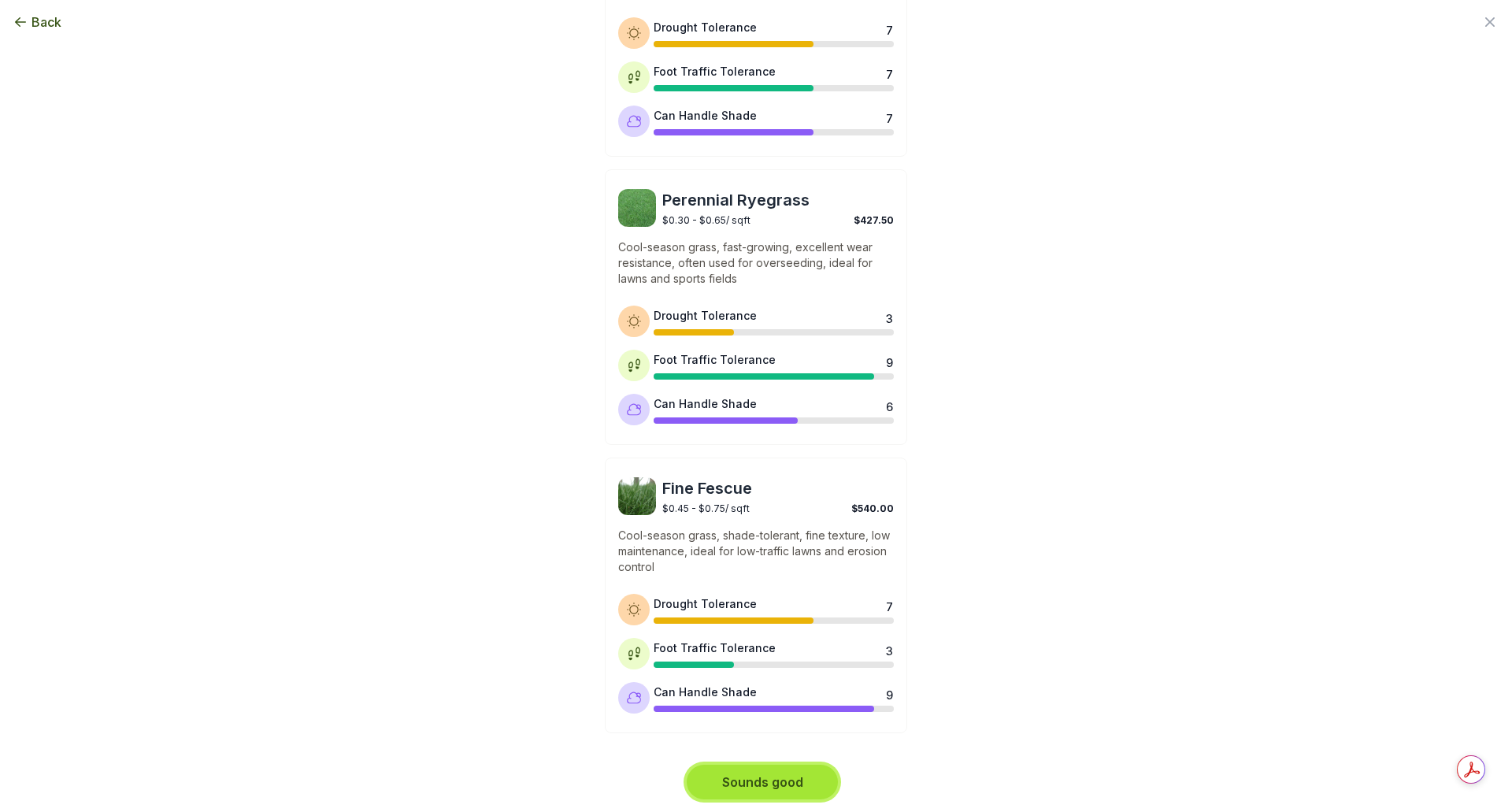
click at [772, 782] on button "Sounds good" at bounding box center [763, 782] width 151 height 35
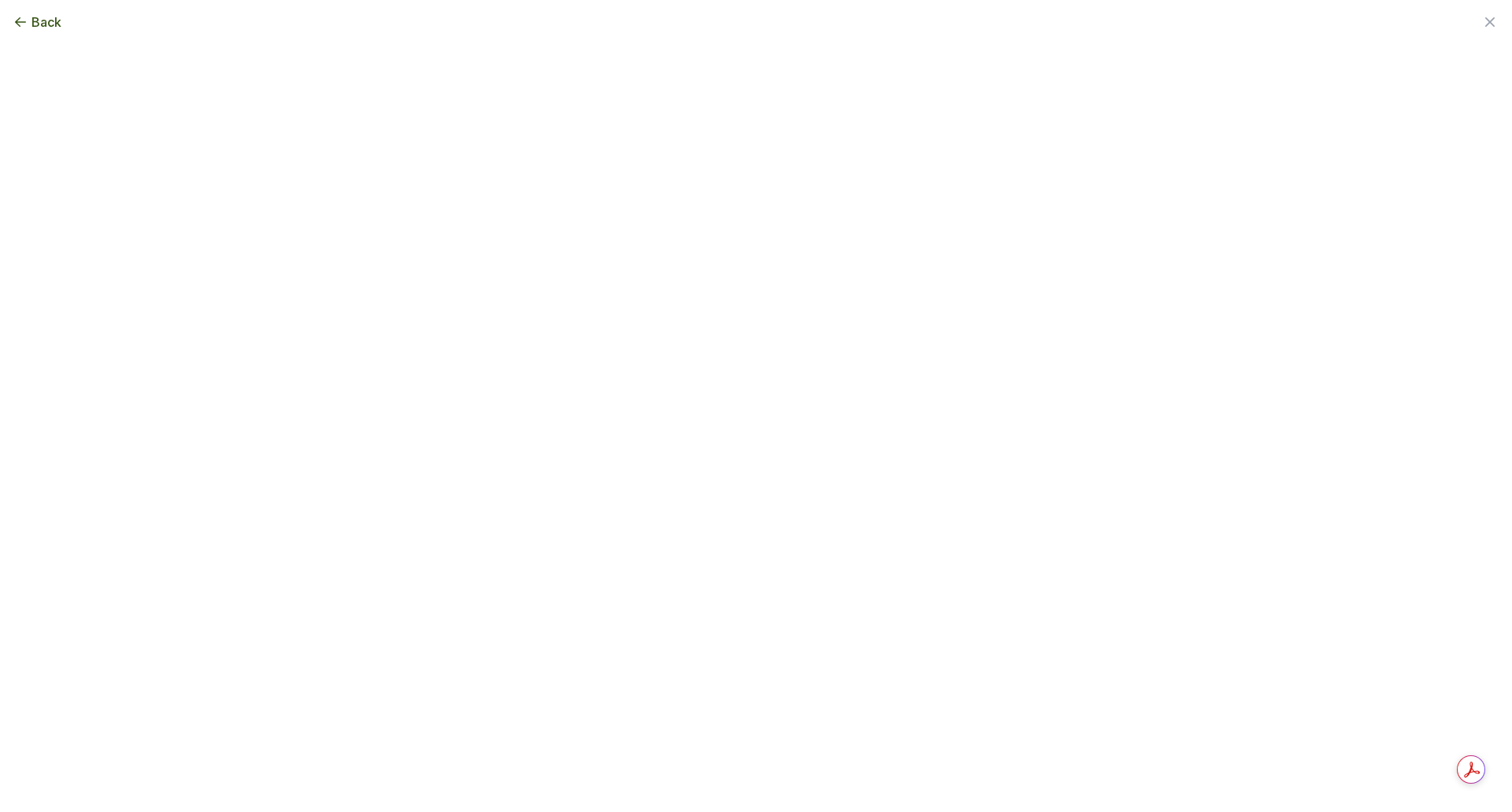
scroll to position [0, 0]
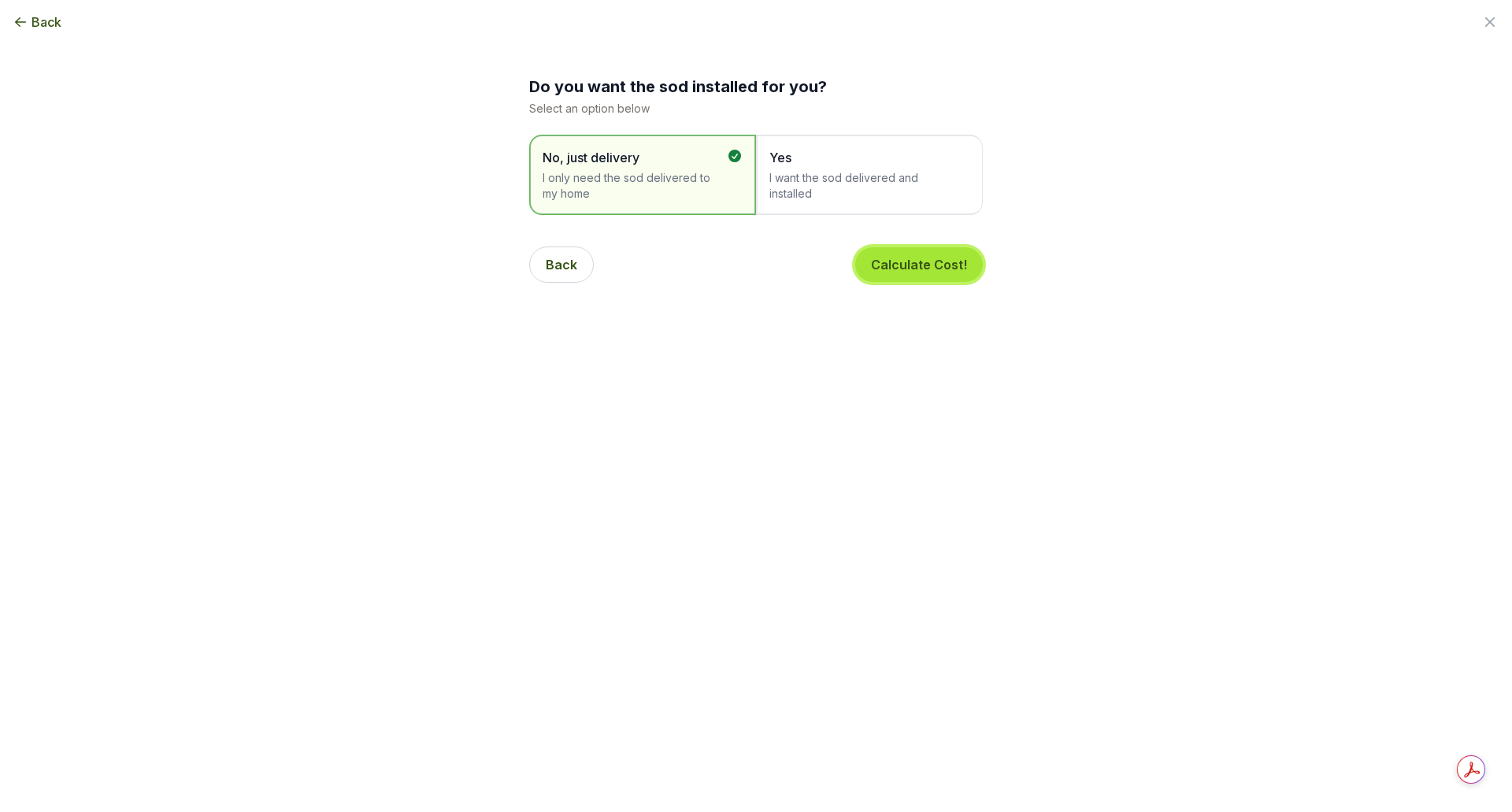
click at [905, 261] on button "Calculate Cost!" at bounding box center [919, 265] width 128 height 35
